Goal: Task Accomplishment & Management: Manage account settings

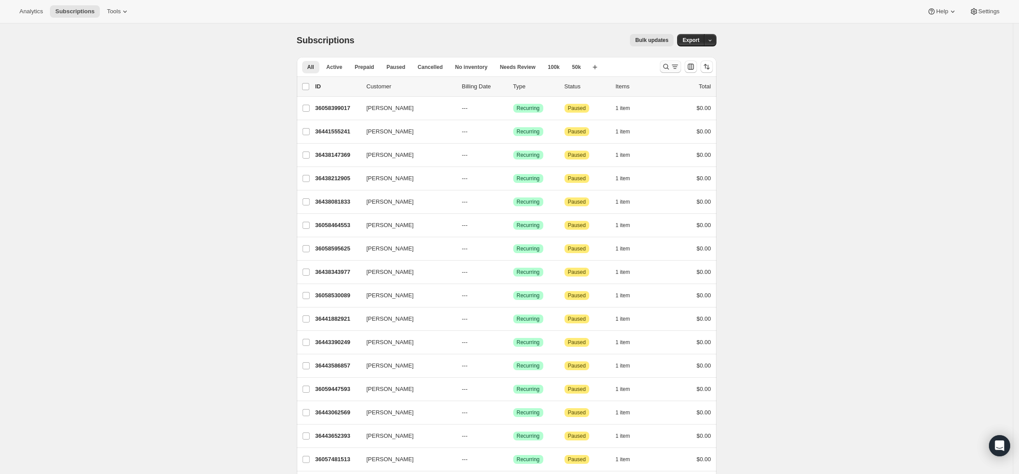
click at [664, 63] on icon "Search and filter results" at bounding box center [666, 66] width 9 height 9
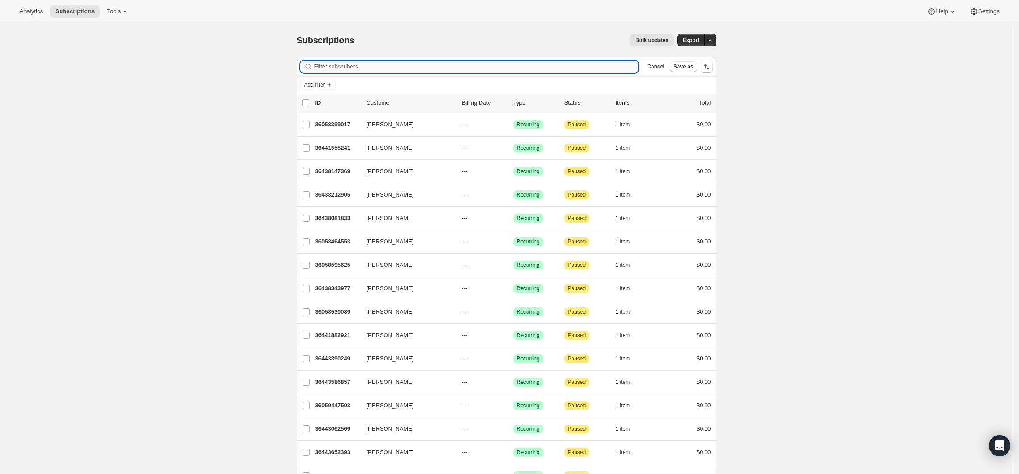
click at [601, 68] on input "Filter subscribers" at bounding box center [477, 67] width 324 height 12
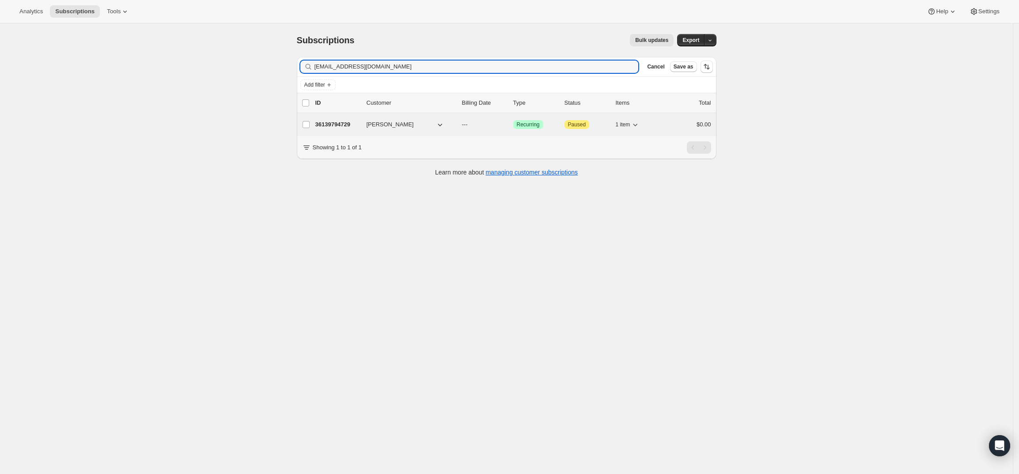
type input "[EMAIL_ADDRESS][DOMAIN_NAME]"
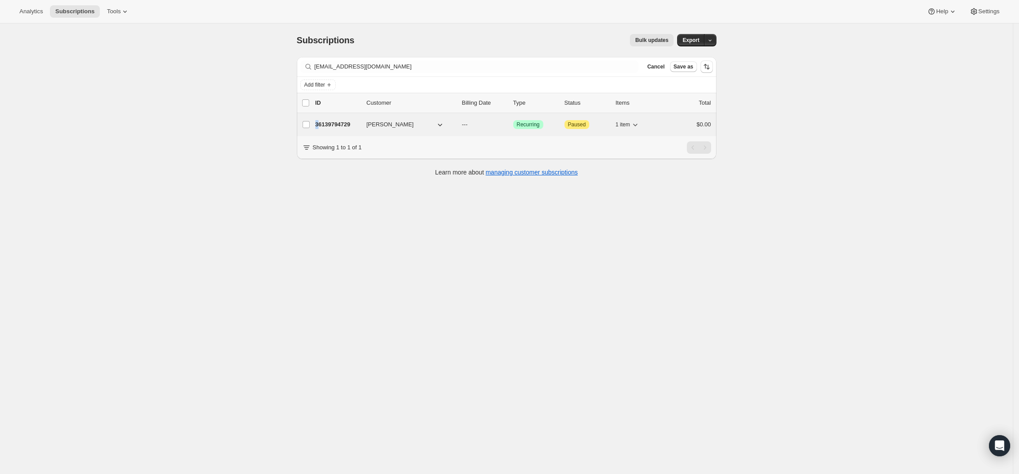
click at [321, 121] on p "36139794729" at bounding box center [337, 124] width 44 height 9
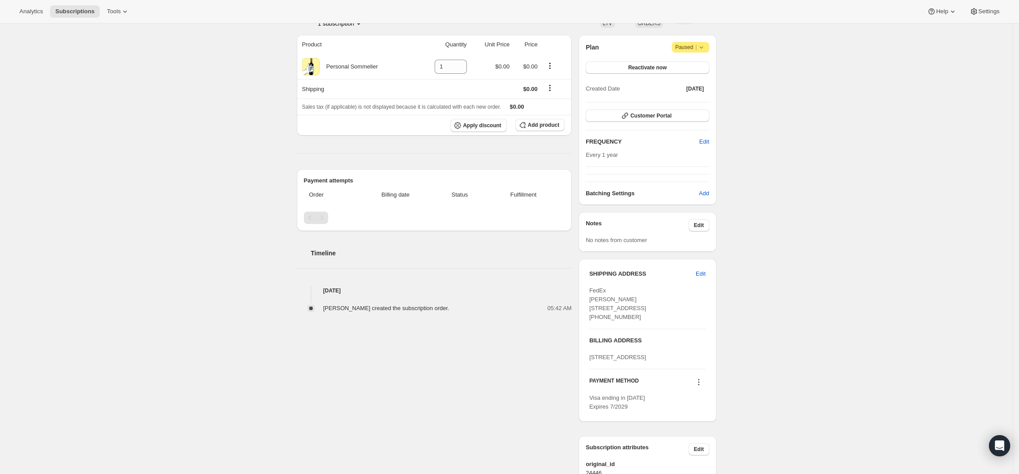
scroll to position [141, 0]
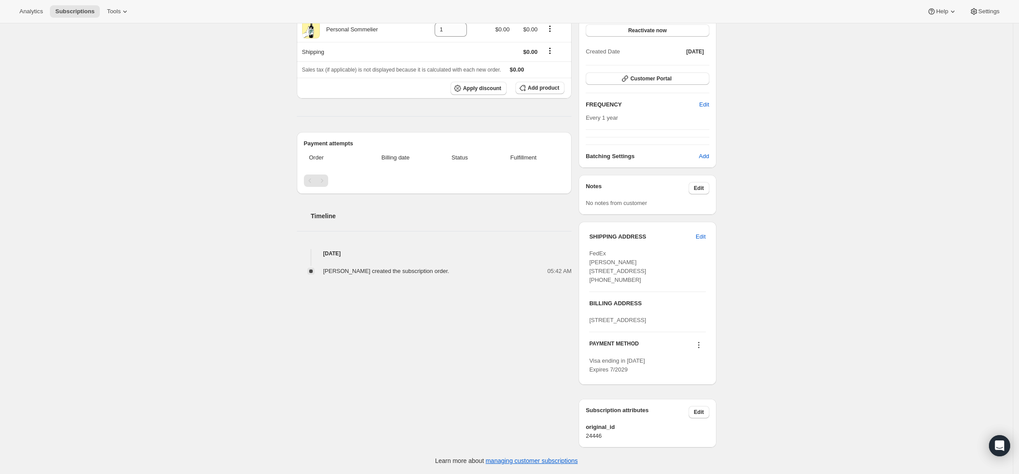
click at [703, 347] on icon at bounding box center [698, 345] width 9 height 9
click at [686, 424] on span "Add credit card" at bounding box center [690, 427] width 38 height 7
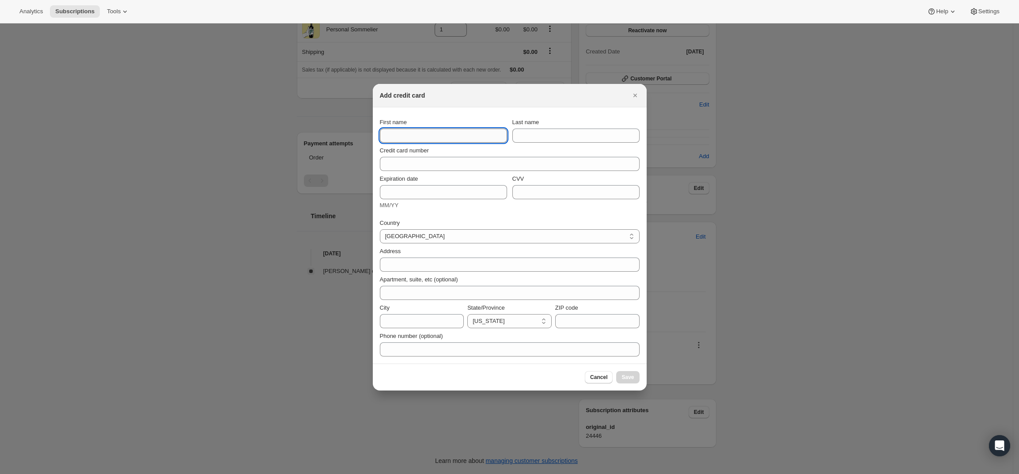
click at [389, 135] on input "First name" at bounding box center [443, 136] width 127 height 14
type input "[PERSON_NAME]"
type input "S"
type input "Selfridge"
click at [634, 94] on icon "Close" at bounding box center [635, 96] width 4 height 4
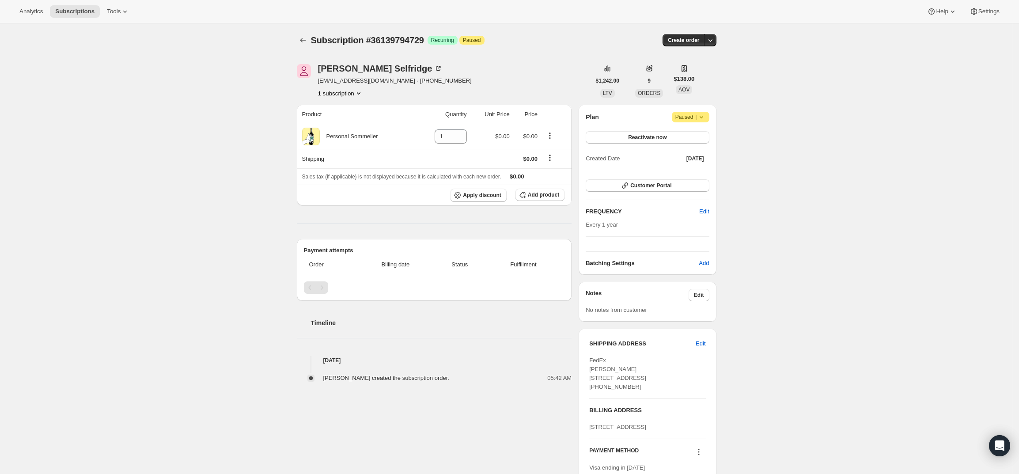
scroll to position [141, 0]
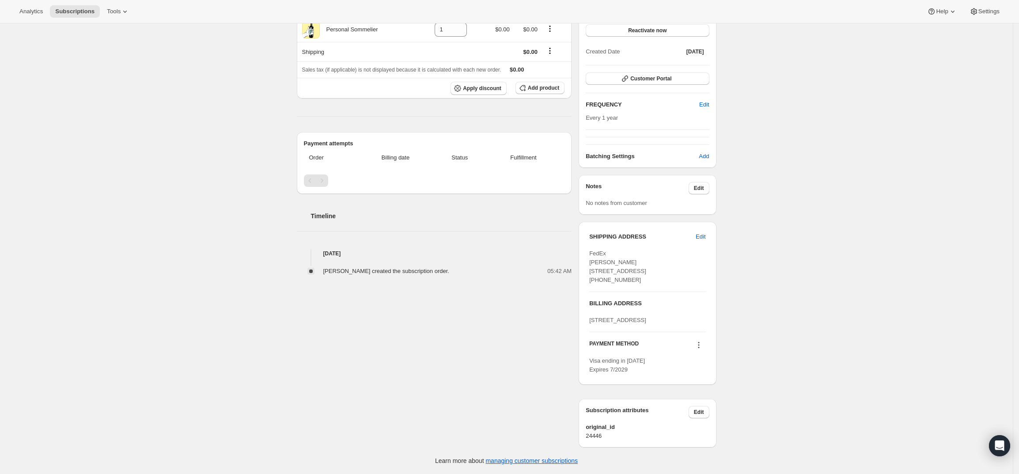
click at [698, 343] on icon at bounding box center [698, 345] width 9 height 9
click at [698, 424] on span "Add credit card" at bounding box center [690, 427] width 38 height 7
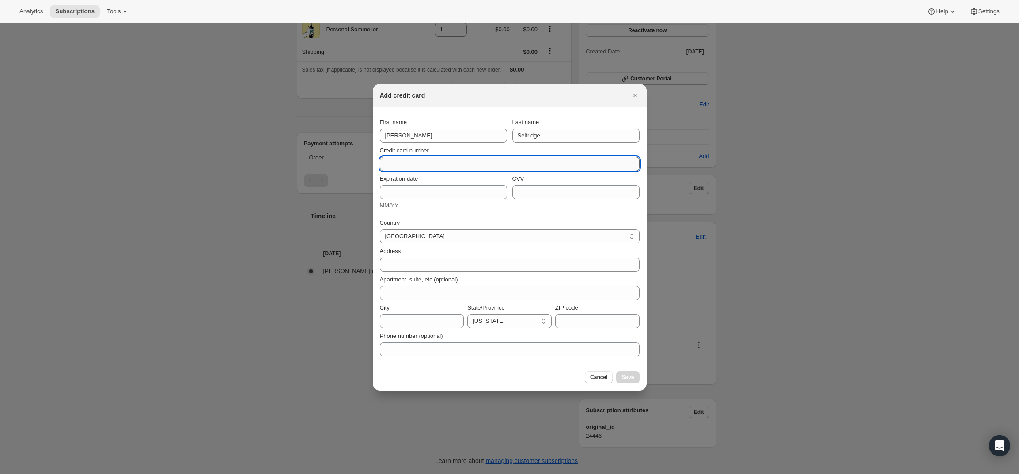
click at [419, 159] on input "Credit card number" at bounding box center [506, 164] width 253 height 14
type input "[CREDIT_CARD_NUMBER]"
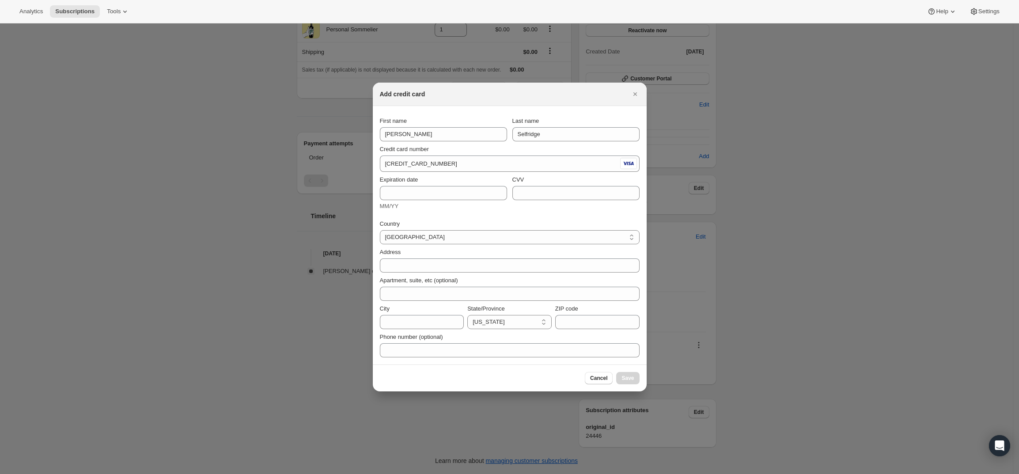
click at [452, 202] on div "MM/YY" at bounding box center [443, 206] width 127 height 9
click at [453, 197] on input "Expiration date" at bounding box center [443, 193] width 127 height 14
type input "11/29"
click at [557, 197] on input "CVV" at bounding box center [575, 193] width 127 height 14
type input "080"
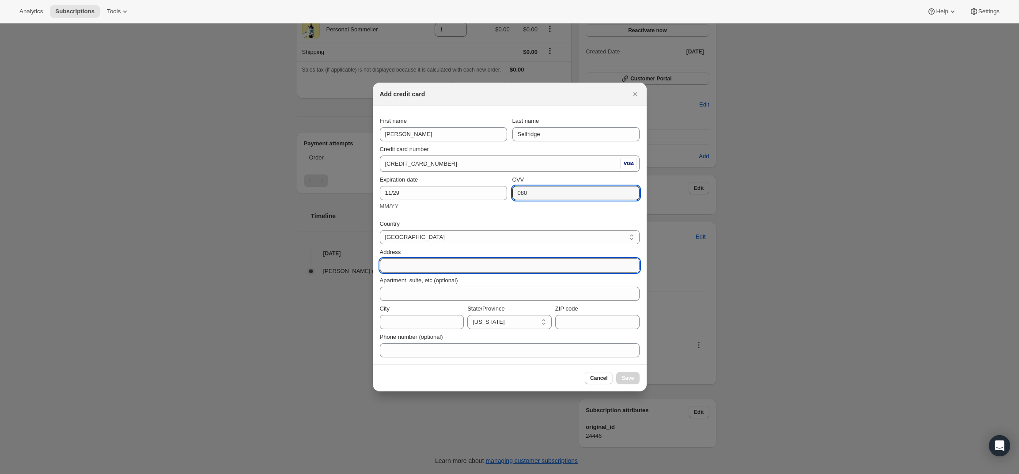
click at [497, 270] on input "Address" at bounding box center [510, 265] width 260 height 14
click at [512, 266] on input "Address" at bounding box center [510, 265] width 260 height 14
type input "2"
type input "[STREET_ADDRESS]"
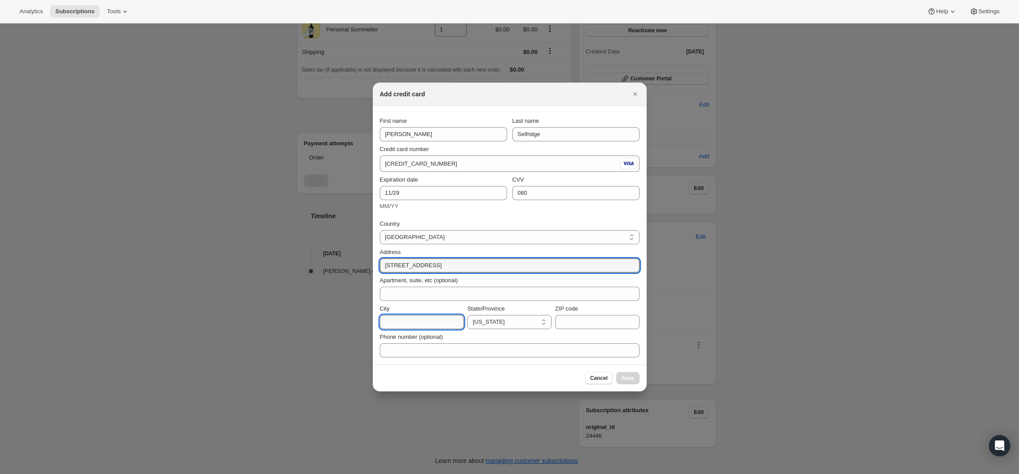
click at [402, 321] on input "City" at bounding box center [422, 322] width 84 height 14
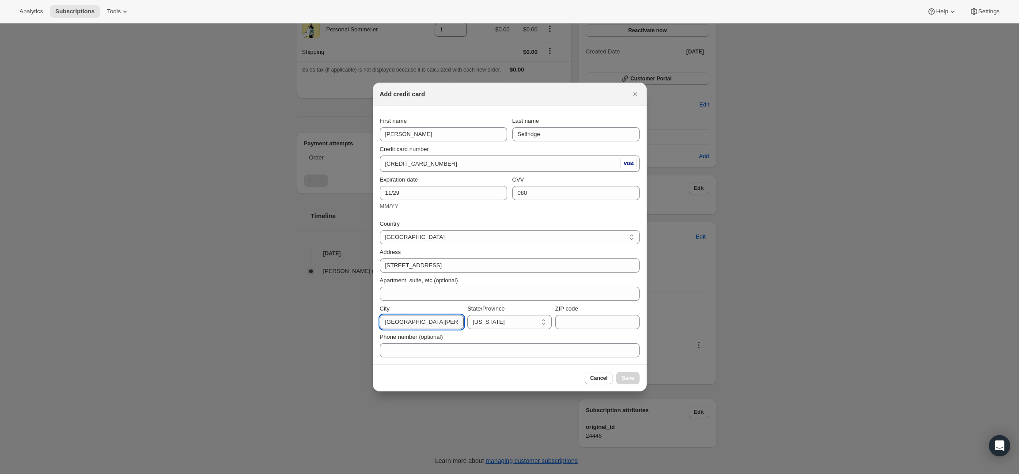
type input "[GEOGRAPHIC_DATA][PERSON_NAME]"
select select "CA"
type input "94903"
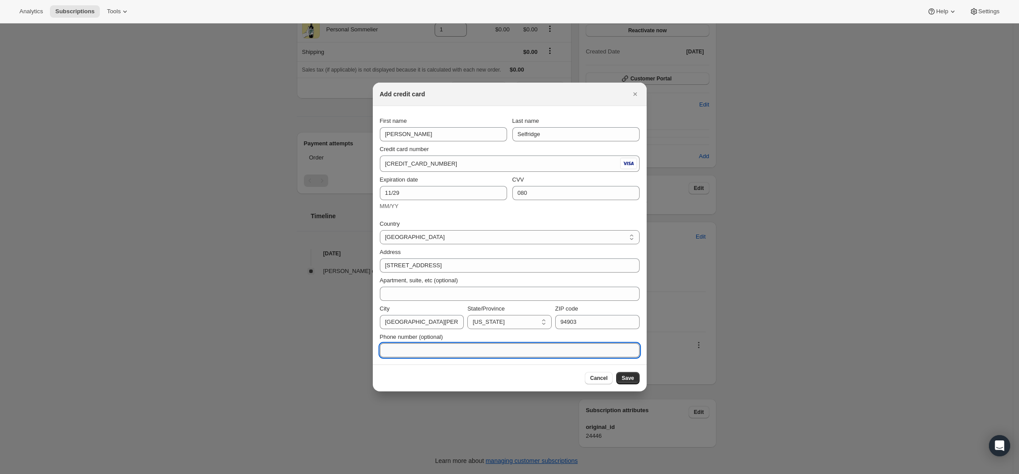
click at [532, 352] on input "Phone number (optional)" at bounding box center [510, 350] width 260 height 14
type input "[PHONE_NUMBER]"
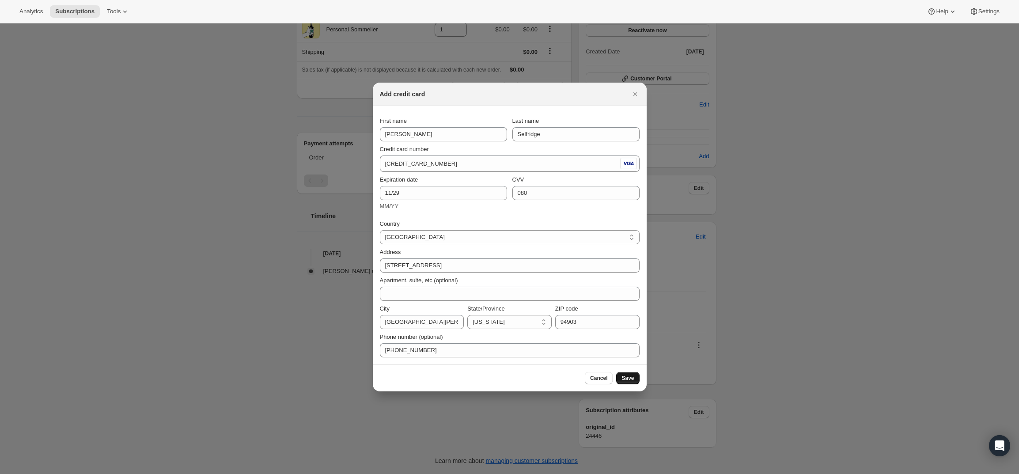
click at [631, 380] on span "Save" at bounding box center [628, 378] width 12 height 7
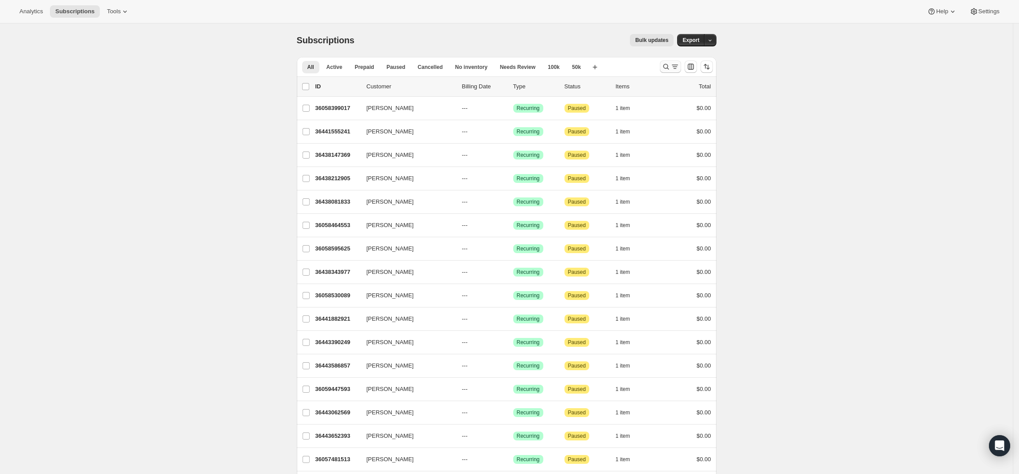
click at [674, 64] on icon "Search and filter results" at bounding box center [675, 66] width 9 height 9
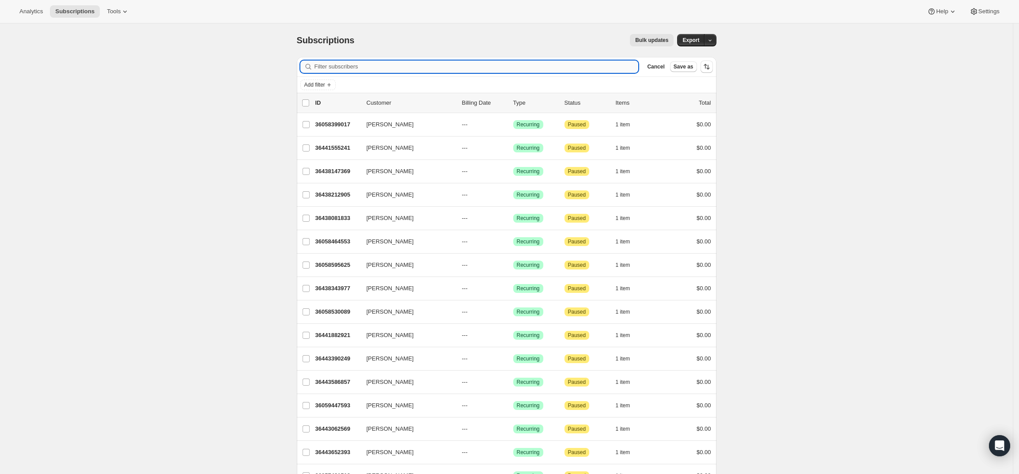
click at [500, 66] on input "Filter subscribers" at bounding box center [477, 67] width 324 height 12
paste input "laitcru@yahoo.com"
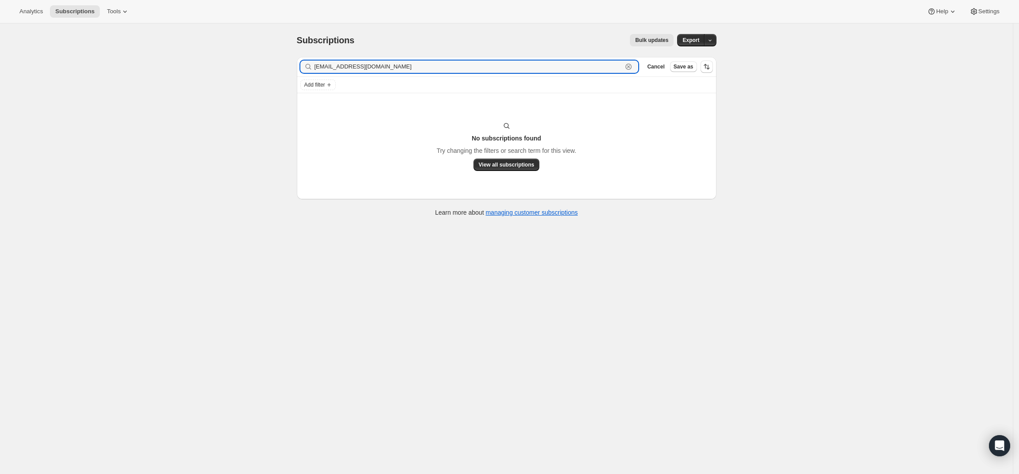
drag, startPoint x: 379, startPoint y: 68, endPoint x: 186, endPoint y: 67, distance: 193.1
click at [186, 67] on div "Subscriptions. This page is ready Subscriptions Bulk updates More actions Bulk …" at bounding box center [506, 260] width 1013 height 474
type input "mike murphy"
